Goal: Obtain resource: Download file/media

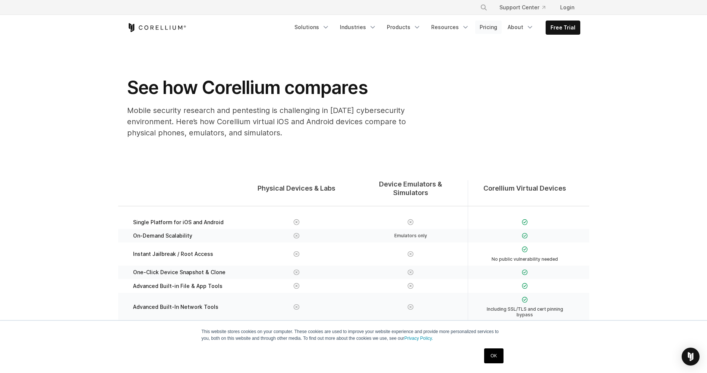
click at [486, 26] on link "Pricing" at bounding box center [488, 26] width 26 height 13
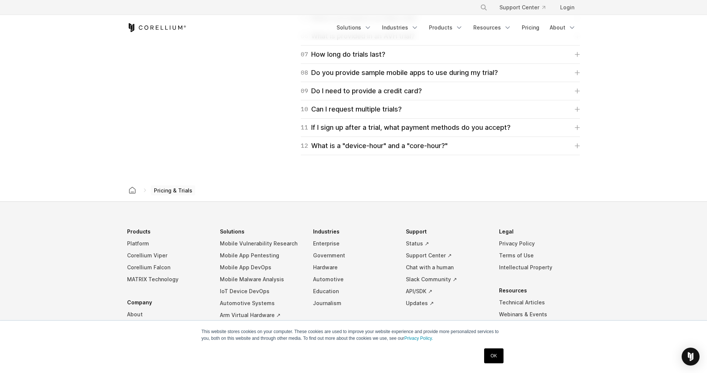
scroll to position [1262, 0]
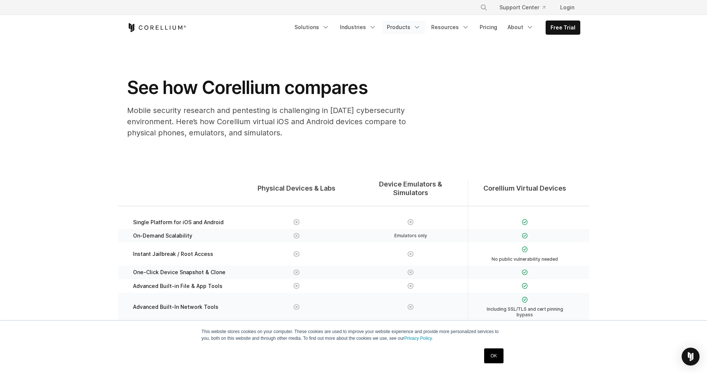
click at [419, 23] on icon "Navigation Menu" at bounding box center [416, 26] width 7 height 7
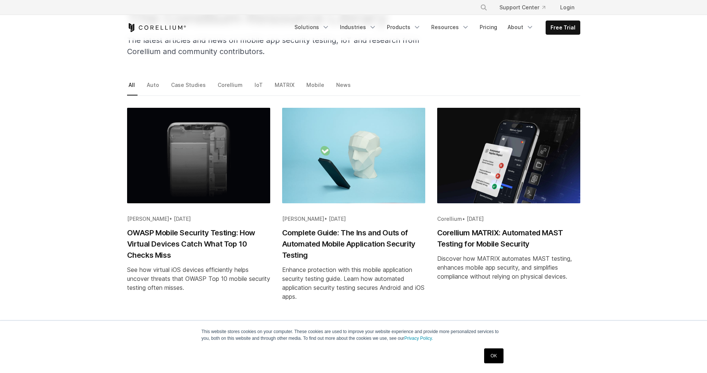
scroll to position [89, 0]
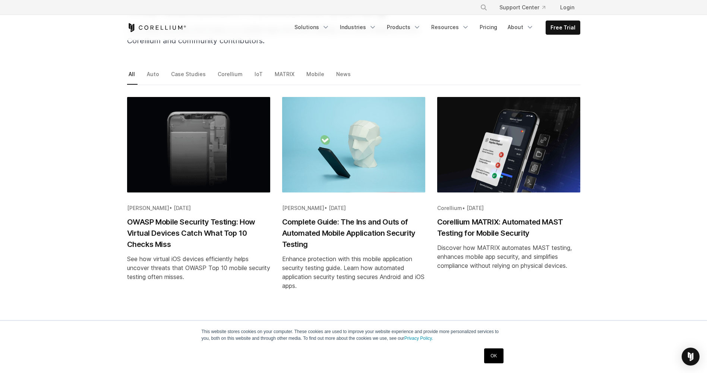
click at [520, 220] on h2 "Corellium MATRIX: Automated MAST Testing for Mobile Security" at bounding box center [508, 227] width 143 height 22
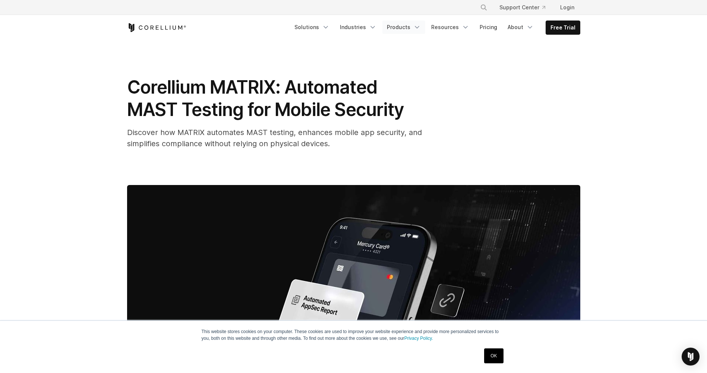
click at [417, 25] on icon "Navigation Menu" at bounding box center [416, 26] width 7 height 7
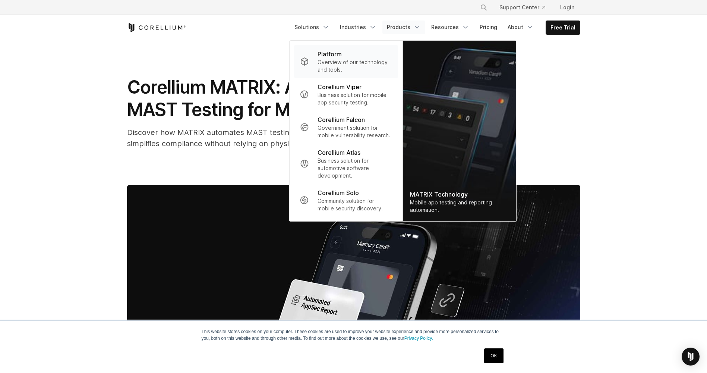
click at [352, 63] on p "Overview of our technology and tools." at bounding box center [354, 66] width 74 height 15
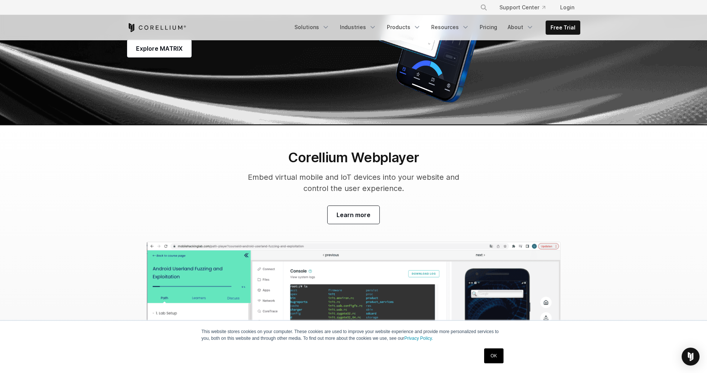
scroll to position [2370, 0]
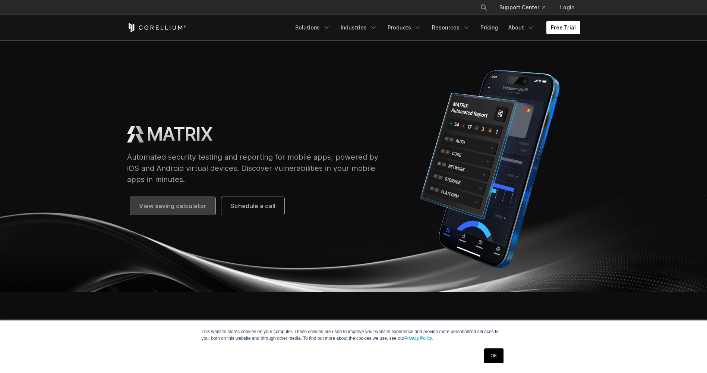
click at [181, 207] on span "View saving calculator" at bounding box center [172, 205] width 67 height 9
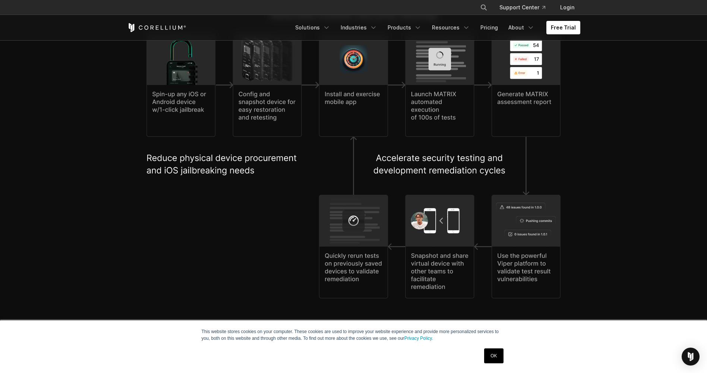
scroll to position [1610, 0]
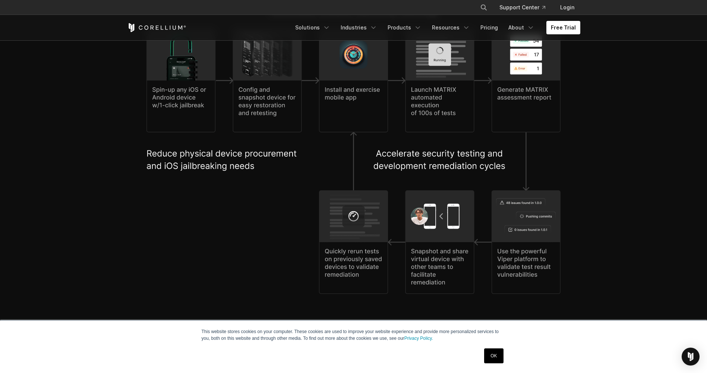
click at [433, 76] on img at bounding box center [353, 161] width 414 height 265
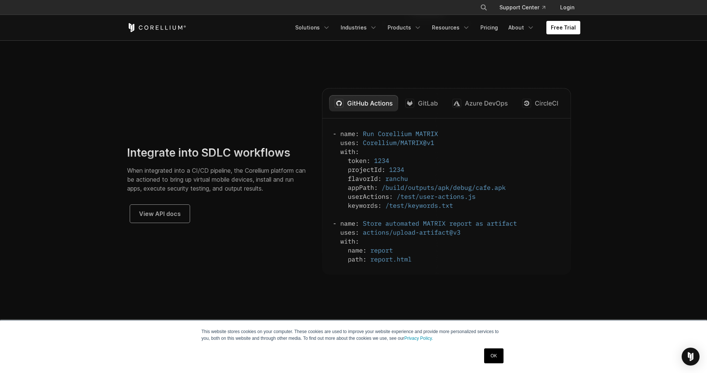
scroll to position [2102, 0]
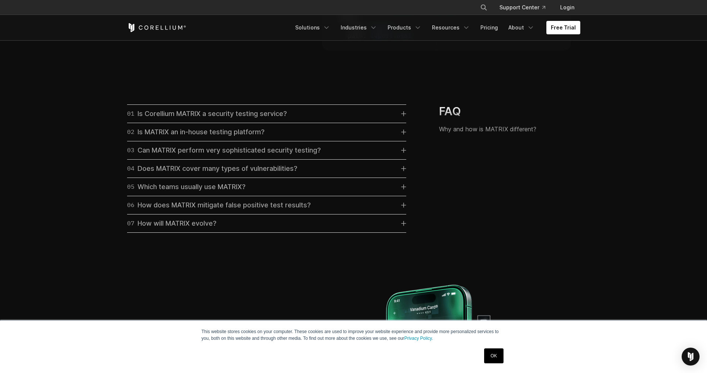
click at [199, 155] on div "03 Can MATRIX perform very sophisticated security testing?" at bounding box center [224, 150] width 194 height 10
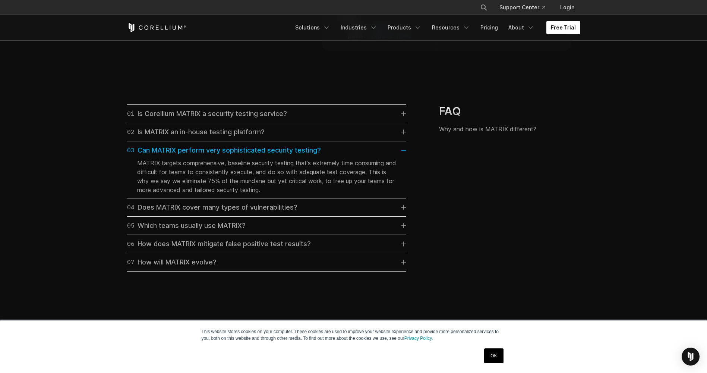
click at [205, 119] on div "01 Is Corellium MATRIX a security testing service?" at bounding box center [207, 113] width 160 height 10
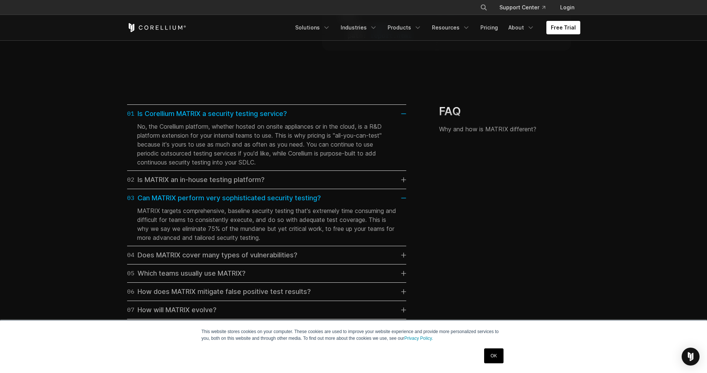
click at [224, 185] on div "02 Is MATRIX an in-house testing platform?" at bounding box center [195, 179] width 137 height 10
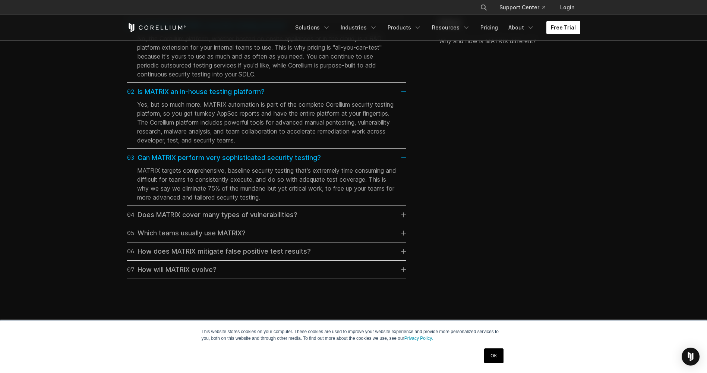
scroll to position [2191, 0]
click at [233, 218] on div "04 Does MATRIX cover many types of vulnerabilities?" at bounding box center [212, 213] width 170 height 10
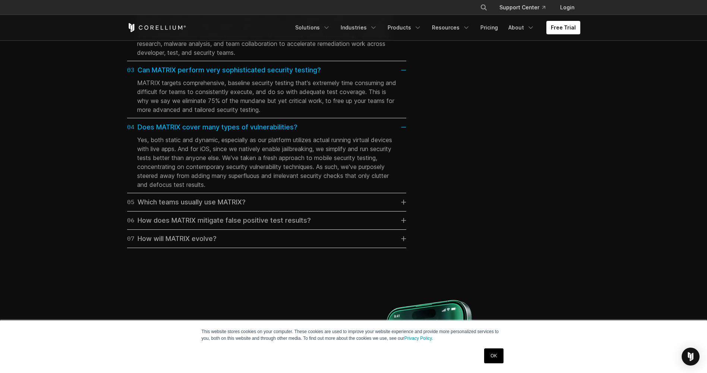
scroll to position [2280, 0]
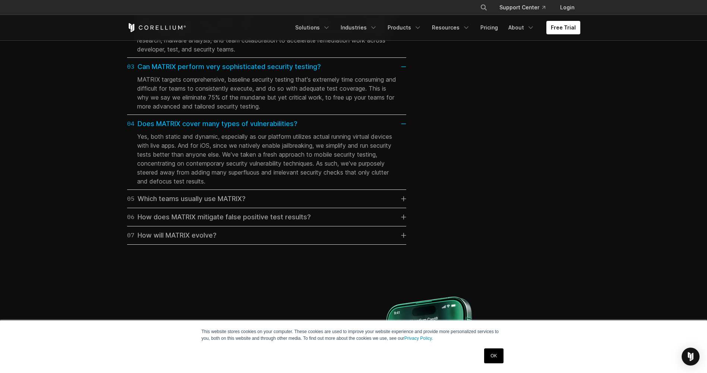
click at [263, 203] on link "05 Which teams usually use MATRIX?" at bounding box center [266, 198] width 279 height 10
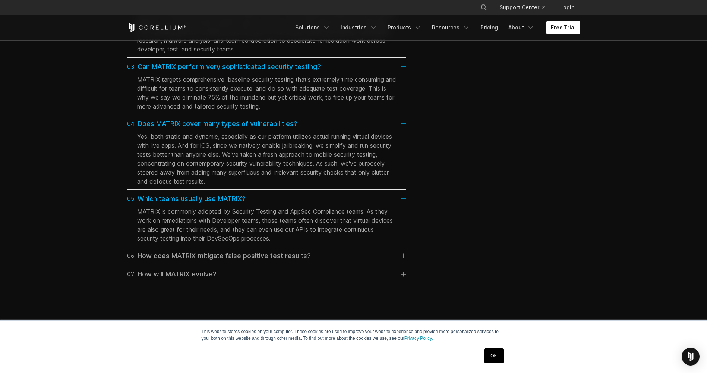
click at [289, 261] on div "06 How does MATRIX mitigate false positive test results?" at bounding box center [219, 255] width 184 height 10
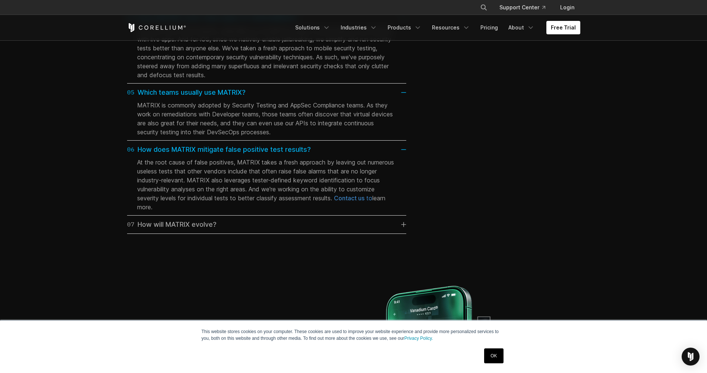
scroll to position [2415, 0]
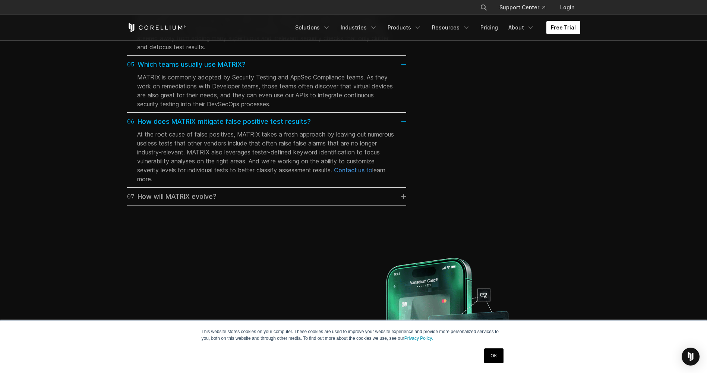
click at [277, 202] on link "07 How will MATRIX evolve?" at bounding box center [266, 196] width 279 height 10
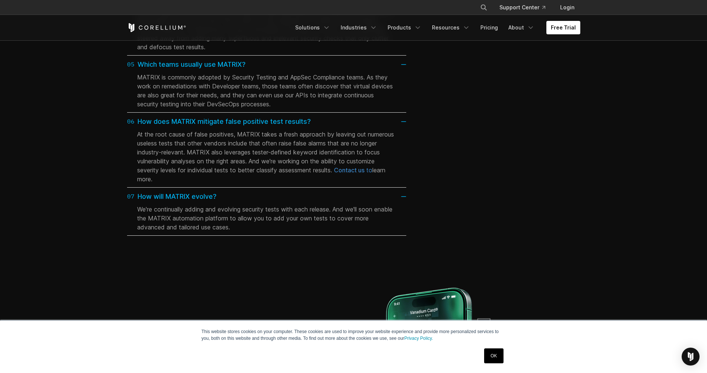
scroll to position [2683, 0]
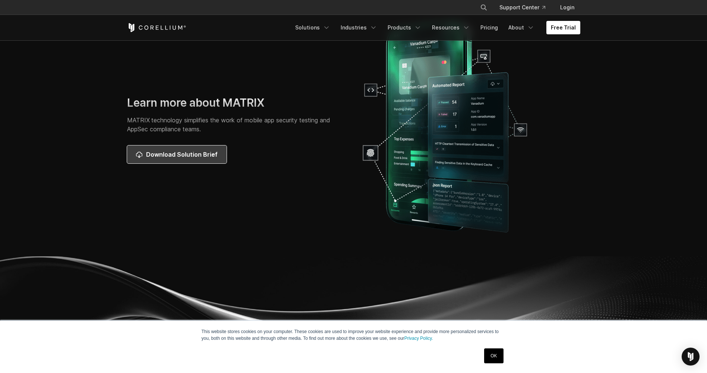
click at [188, 159] on span "Download Solution Brief" at bounding box center [182, 154] width 72 height 9
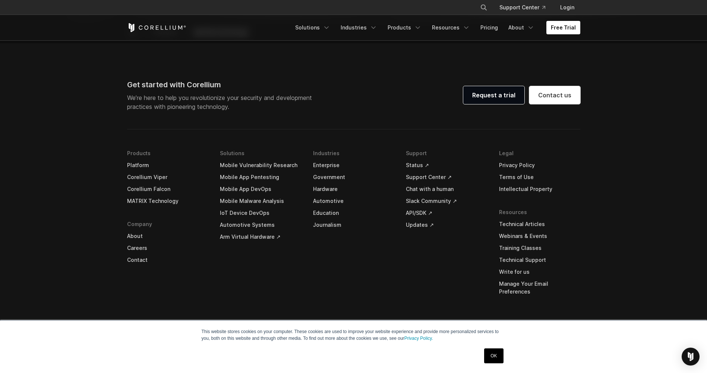
scroll to position [3103, 0]
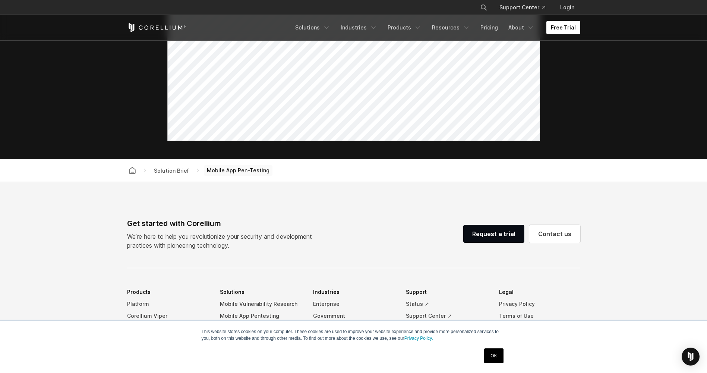
scroll to position [537, 0]
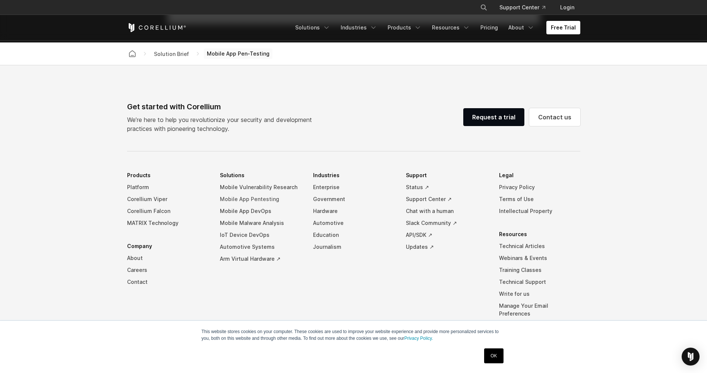
click at [252, 199] on link "Mobile App Pentesting" at bounding box center [260, 199] width 81 height 12
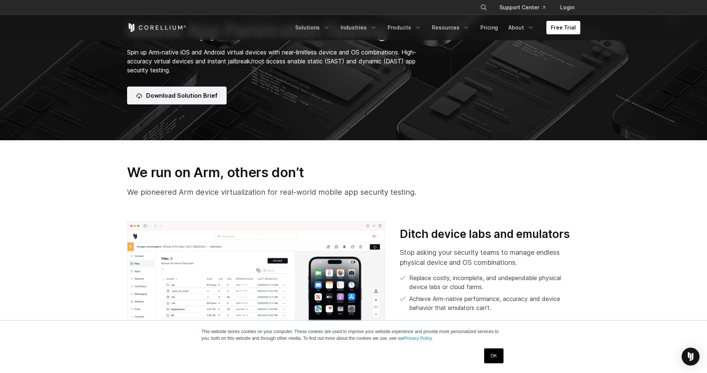
click at [184, 93] on span "Download Solution Brief" at bounding box center [182, 95] width 72 height 9
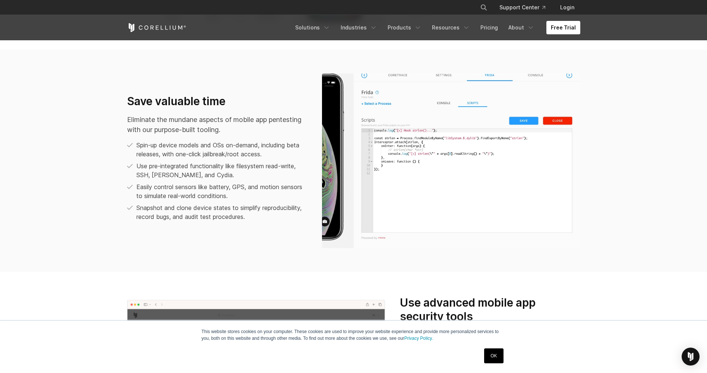
scroll to position [661, 0]
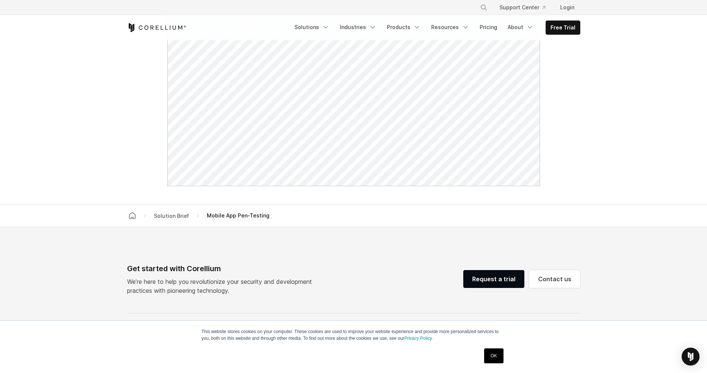
scroll to position [492, 0]
